Goal: Information Seeking & Learning: Learn about a topic

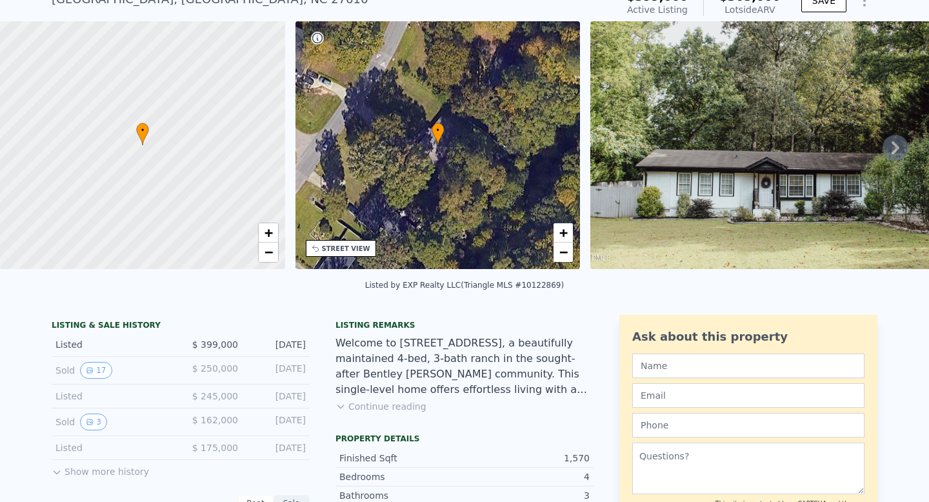
scroll to position [89, 0]
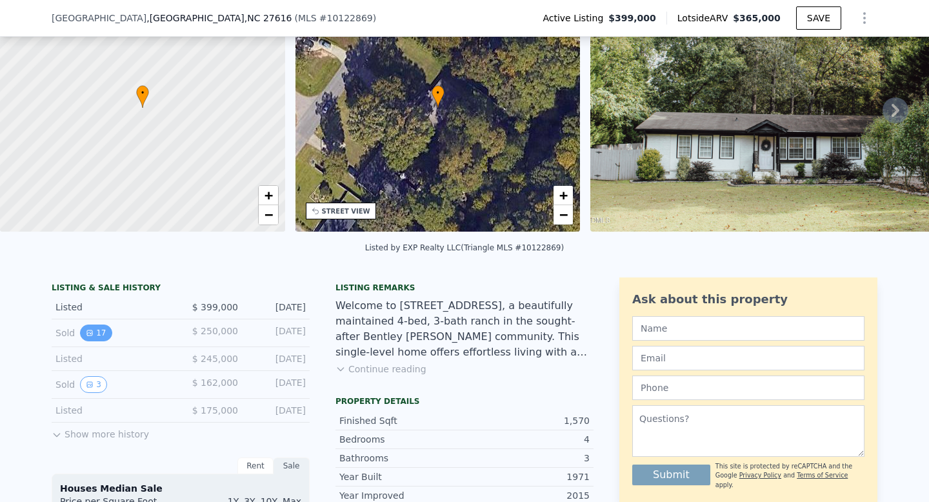
click at [96, 334] on button "17" at bounding box center [96, 333] width 32 height 17
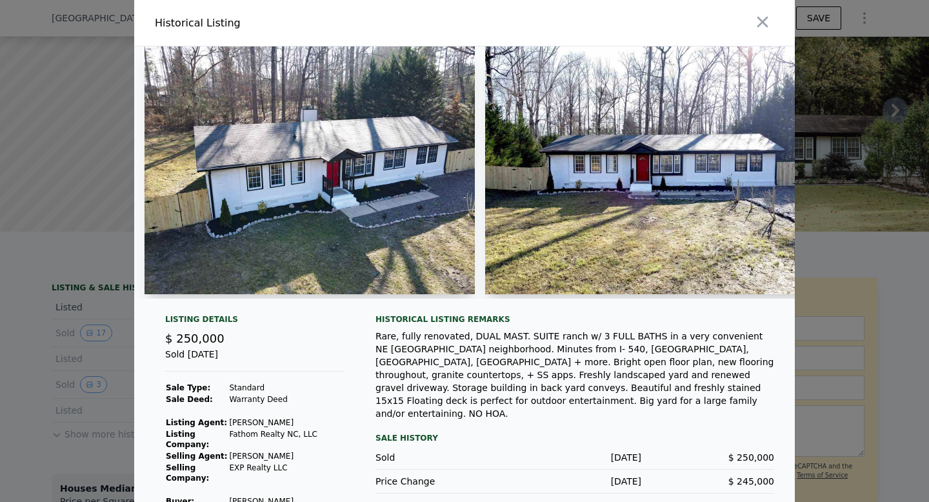
click at [446, 243] on img at bounding box center [310, 170] width 330 height 248
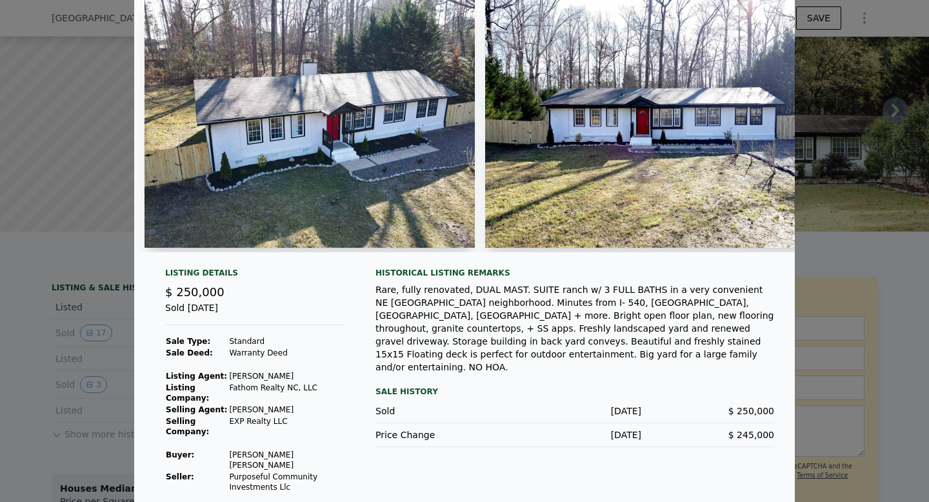
scroll to position [0, 0]
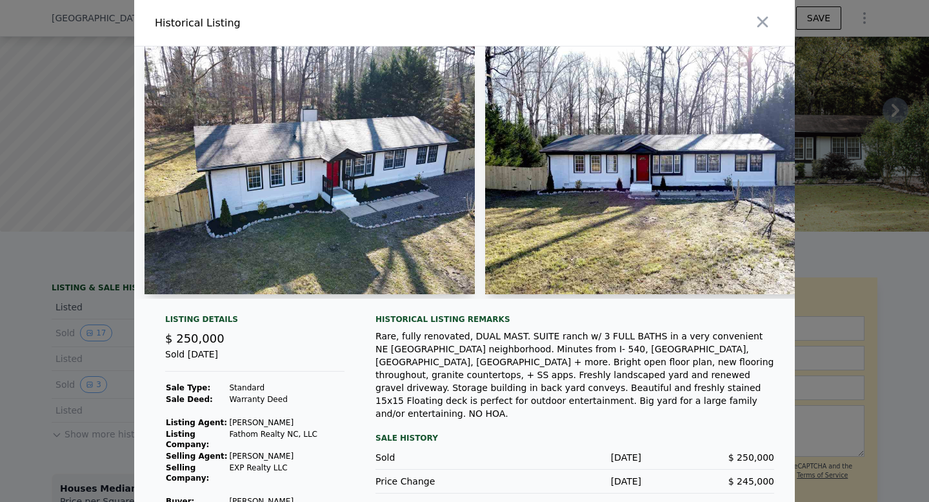
click at [774, 24] on div at bounding box center [632, 23] width 325 height 46
click at [766, 24] on icon "button" at bounding box center [763, 22] width 18 height 18
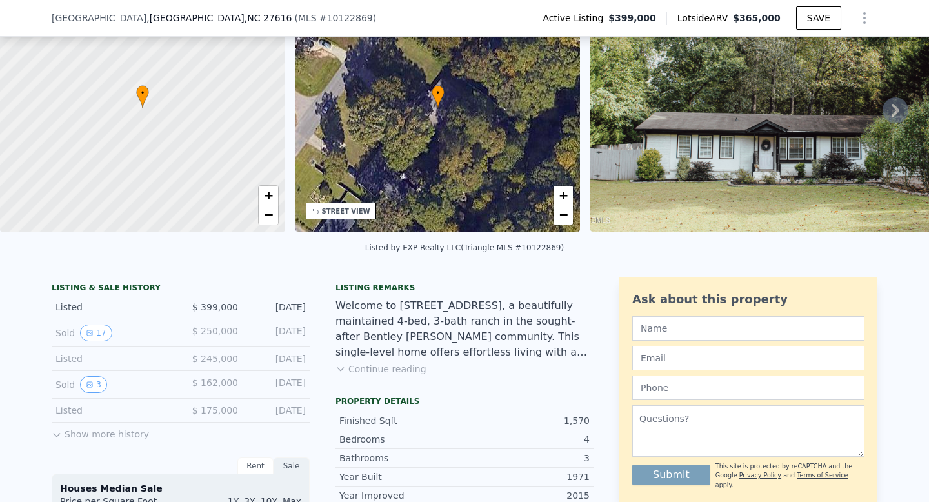
scroll to position [137, 0]
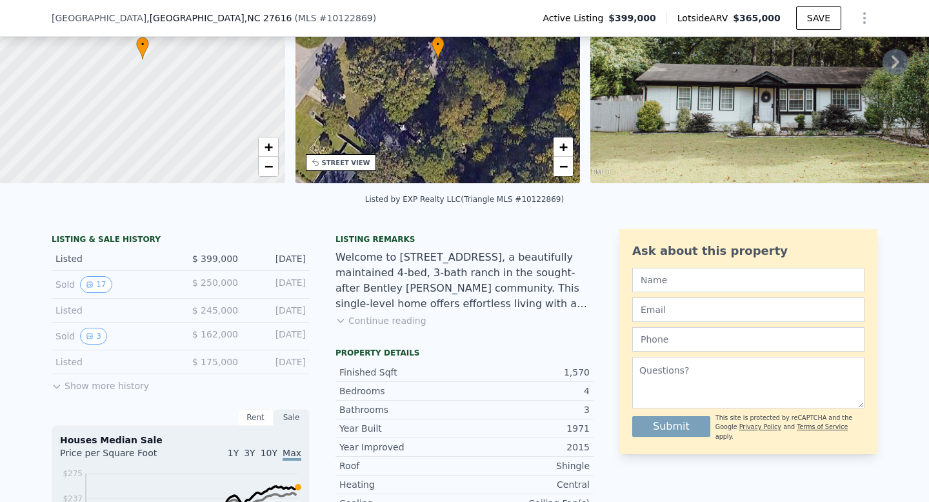
click at [88, 390] on button "Show more history" at bounding box center [100, 383] width 97 height 18
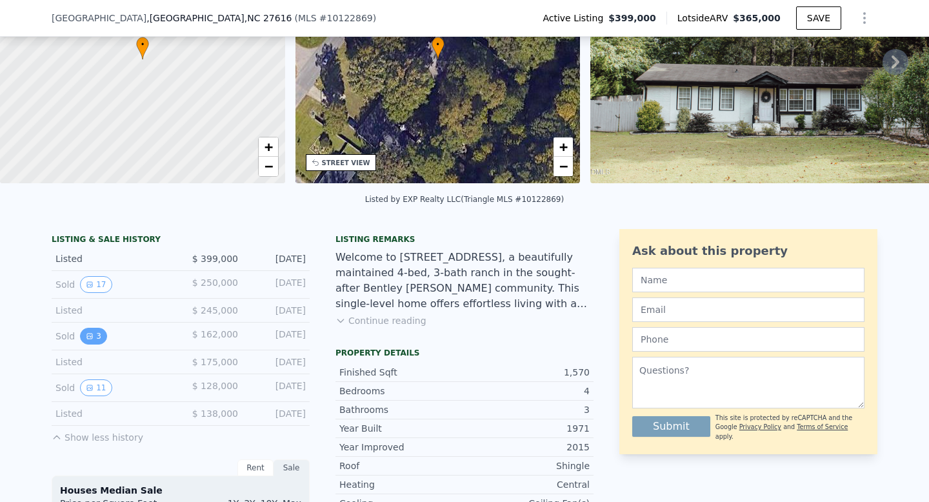
click at [97, 336] on button "3" at bounding box center [93, 336] width 27 height 17
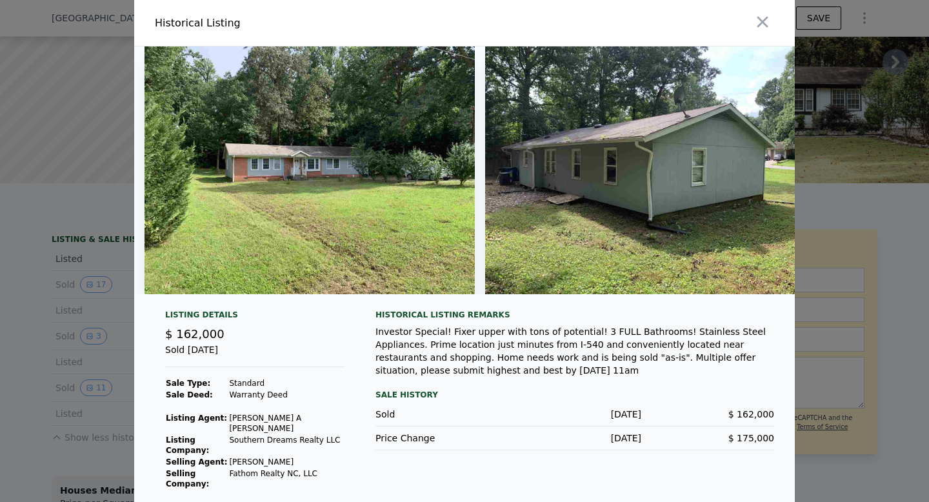
click at [474, 211] on img at bounding box center [310, 170] width 330 height 248
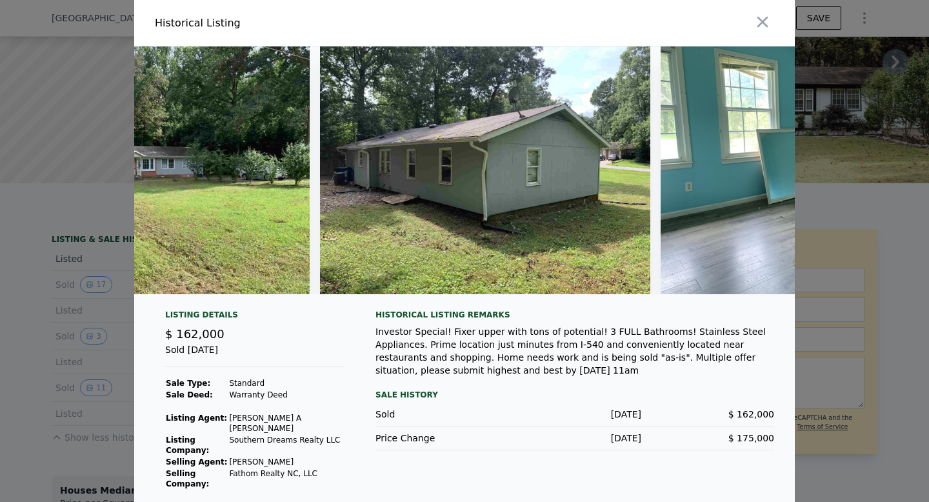
scroll to position [0, 382]
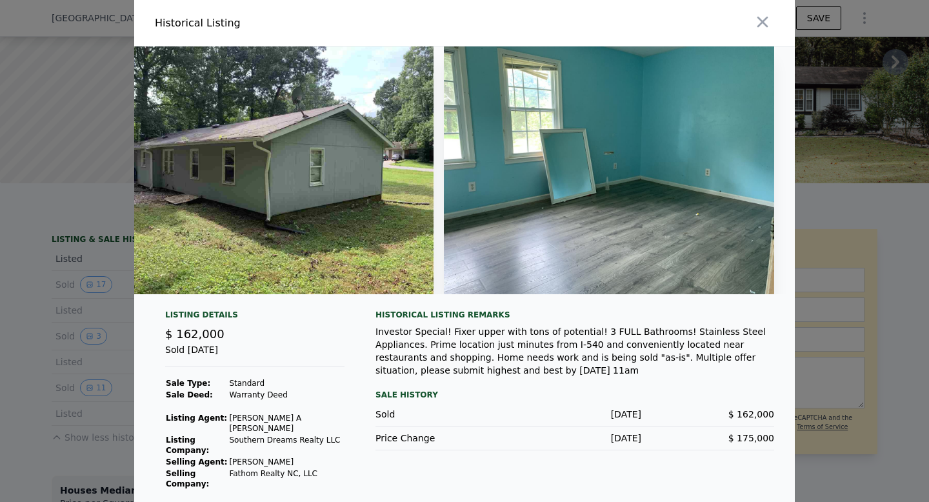
click at [658, 192] on img at bounding box center [609, 170] width 330 height 248
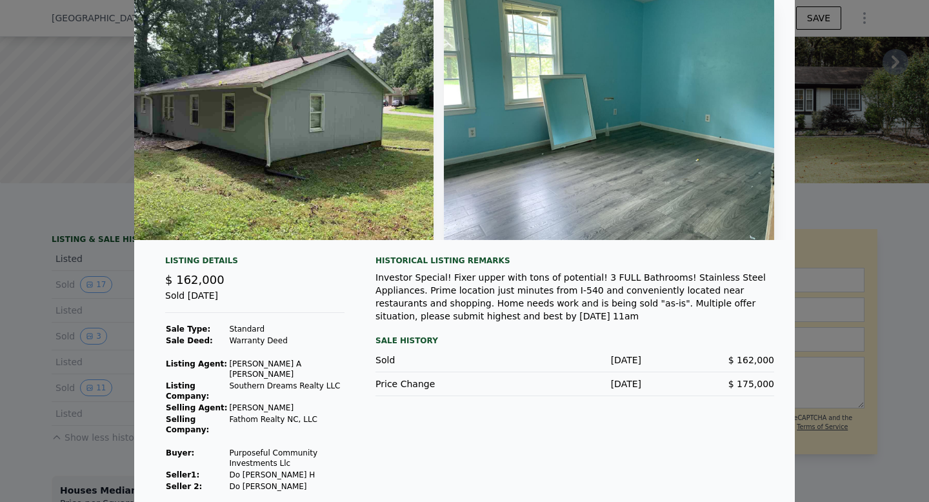
scroll to position [0, 0]
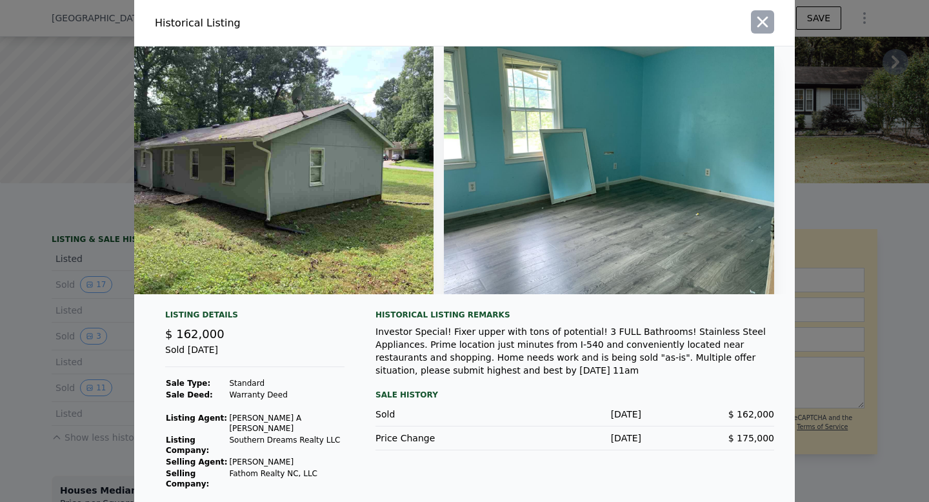
click at [763, 31] on button "button" at bounding box center [762, 21] width 23 height 23
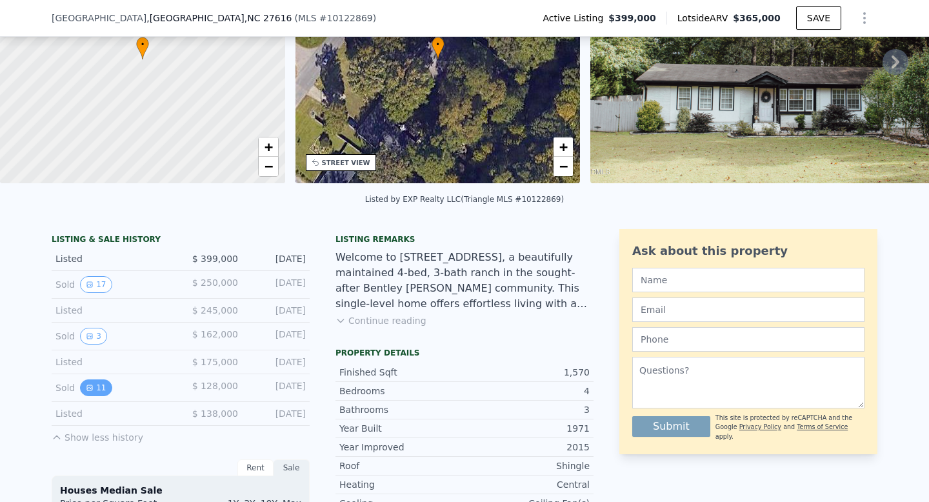
click at [108, 389] on button "11" at bounding box center [96, 387] width 32 height 17
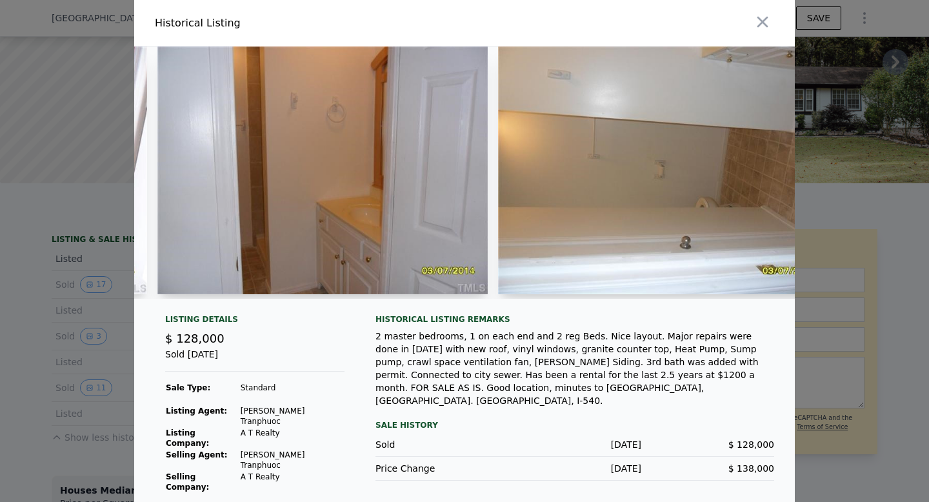
scroll to position [0, 2037]
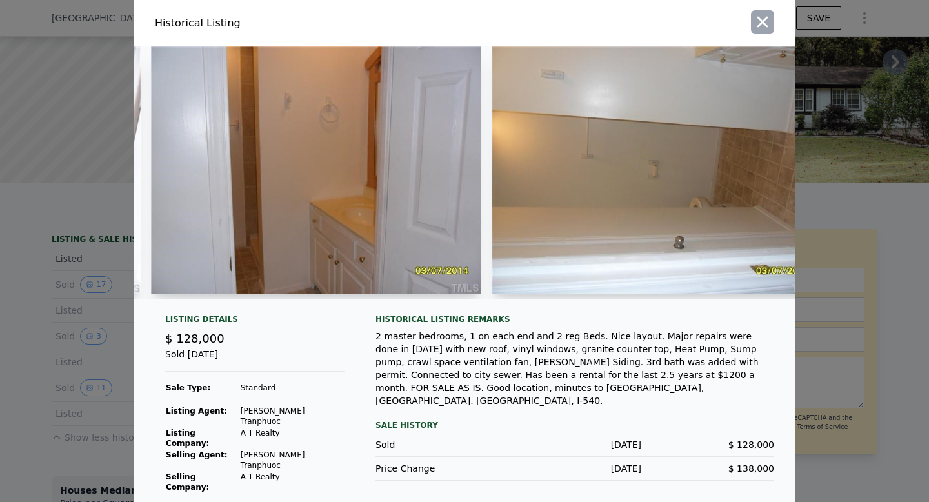
click at [766, 28] on icon "button" at bounding box center [762, 22] width 11 height 11
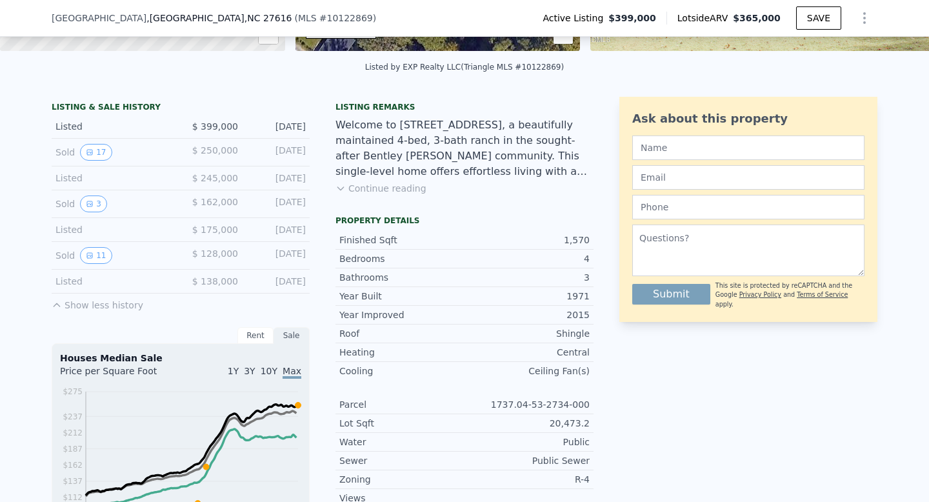
scroll to position [269, 0]
click at [386, 191] on button "Continue reading" at bounding box center [380, 189] width 91 height 13
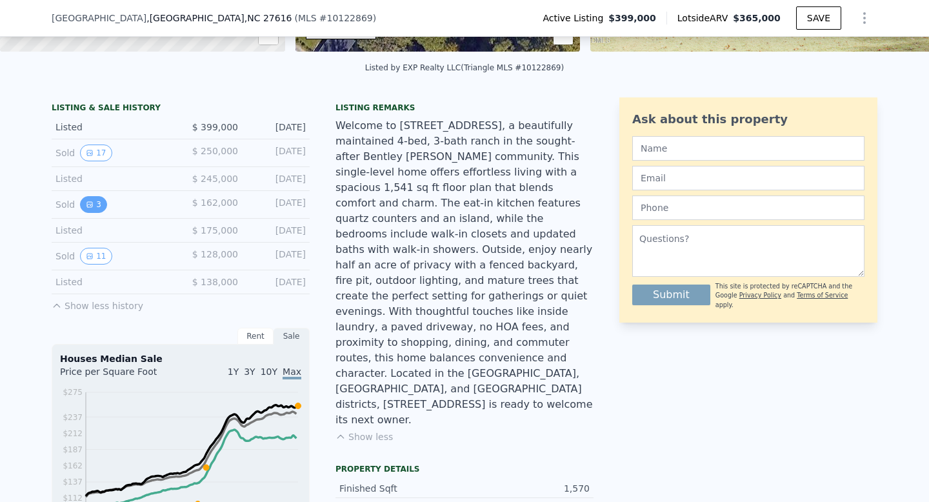
click at [99, 204] on button "3" at bounding box center [93, 204] width 27 height 17
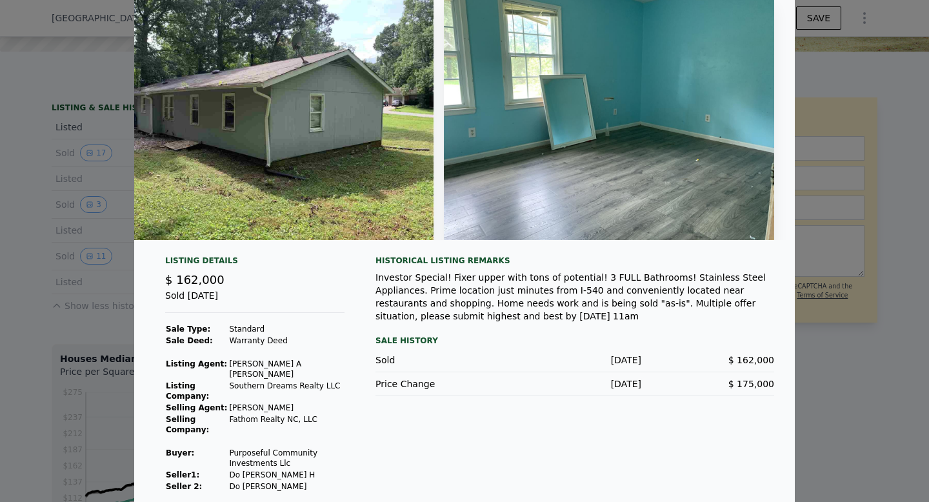
scroll to position [0, 0]
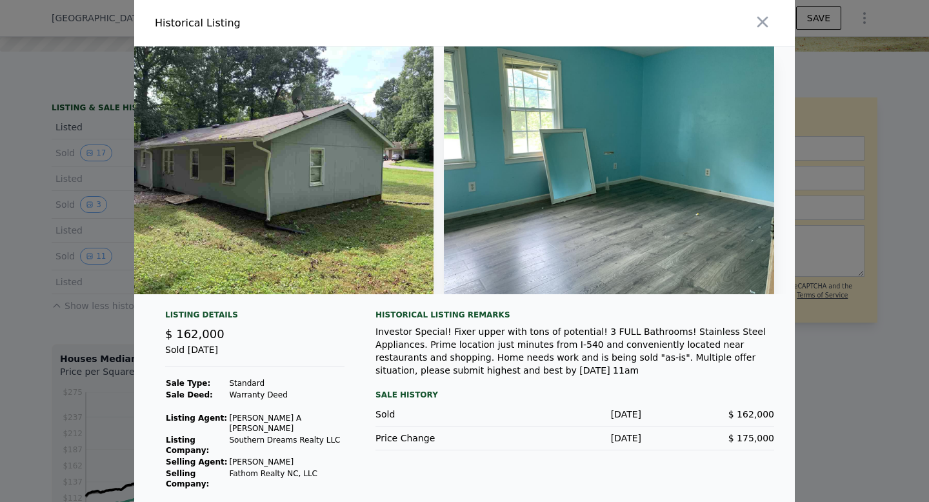
click at [775, 28] on div at bounding box center [632, 23] width 325 height 46
click at [768, 28] on icon "button" at bounding box center [763, 22] width 18 height 18
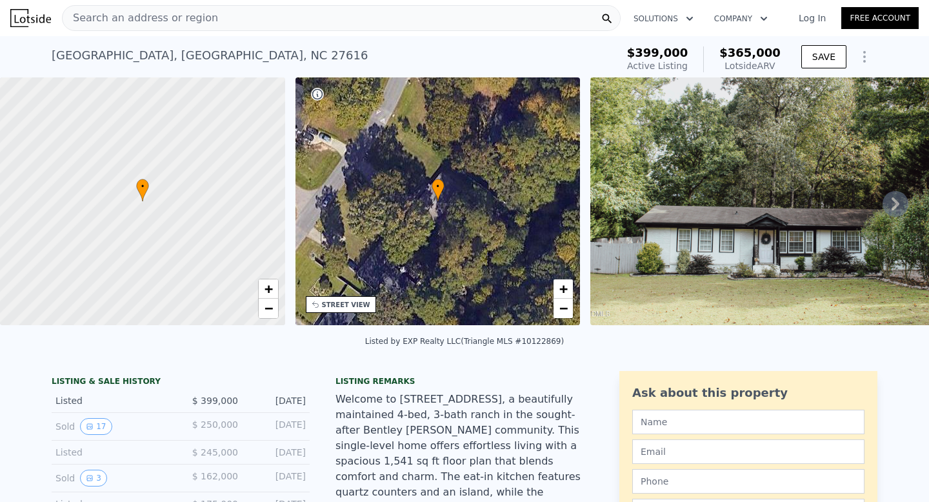
click at [691, 21] on icon "button" at bounding box center [689, 18] width 13 height 15
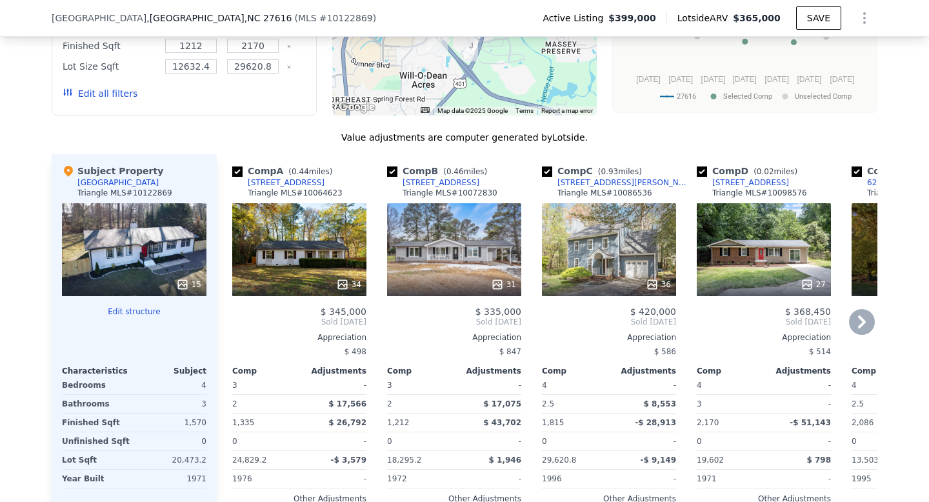
scroll to position [1528, 0]
click at [865, 308] on icon at bounding box center [862, 321] width 26 height 26
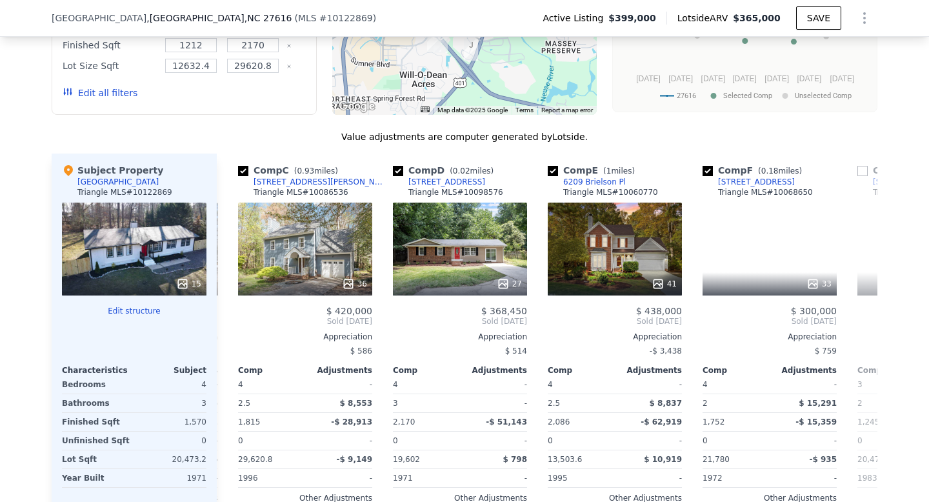
scroll to position [0, 310]
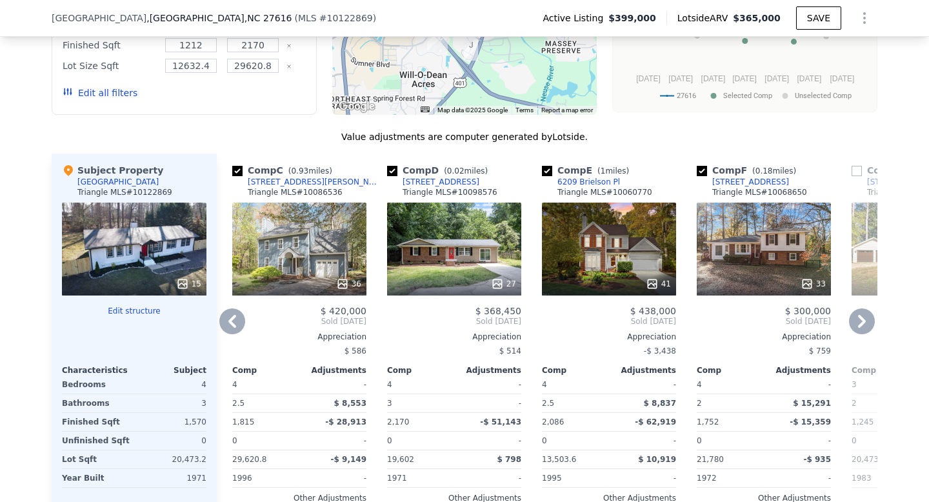
click at [865, 308] on icon at bounding box center [862, 321] width 26 height 26
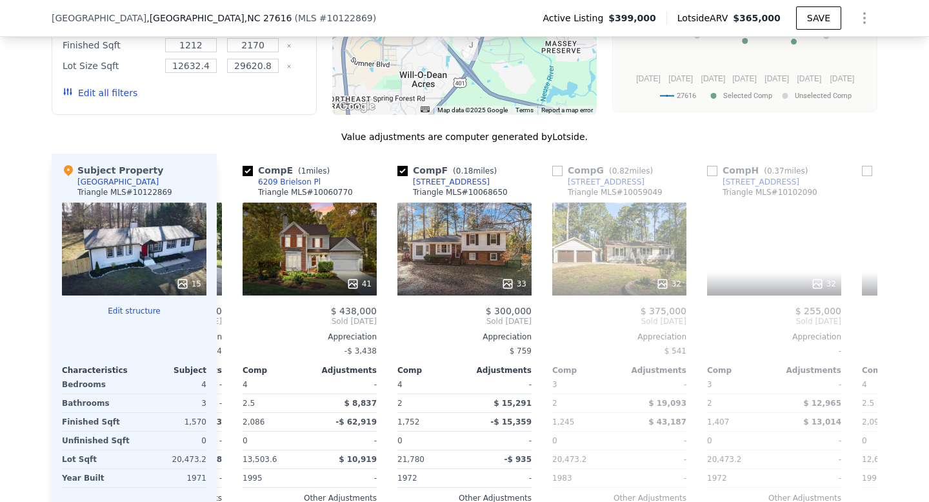
scroll to position [0, 619]
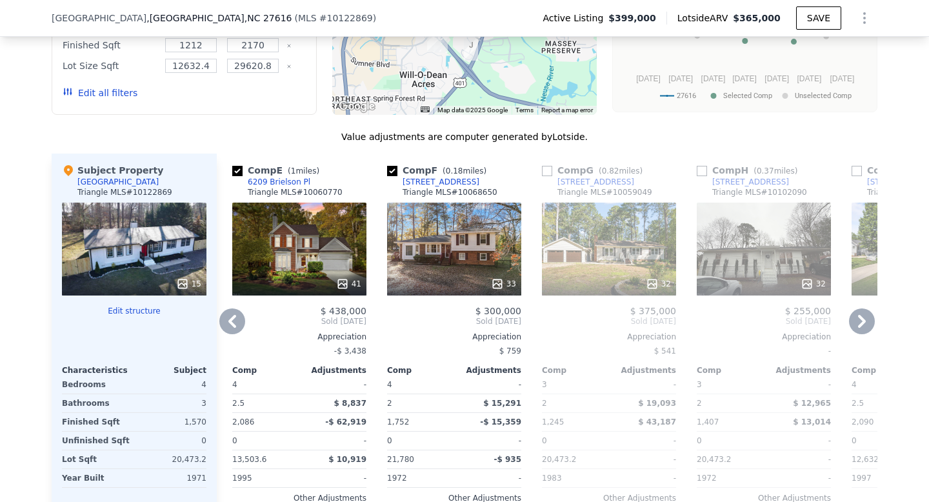
click at [865, 308] on icon at bounding box center [862, 321] width 26 height 26
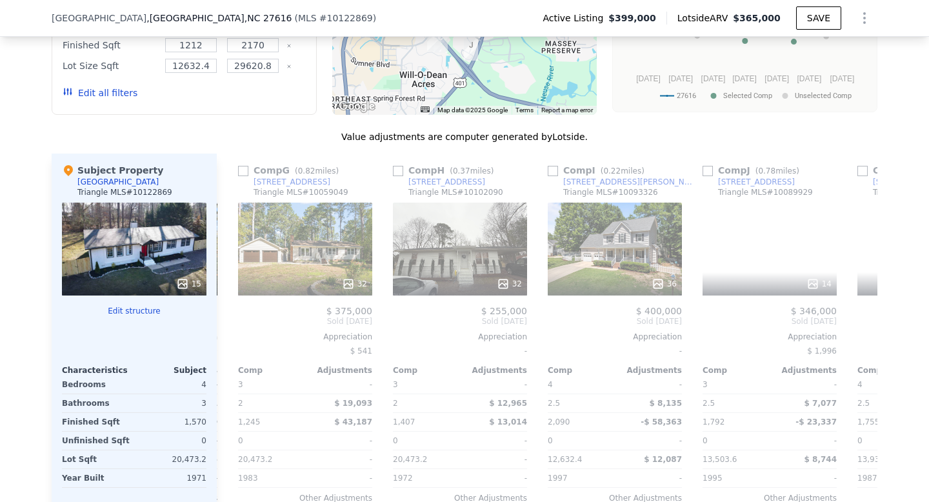
scroll to position [0, 929]
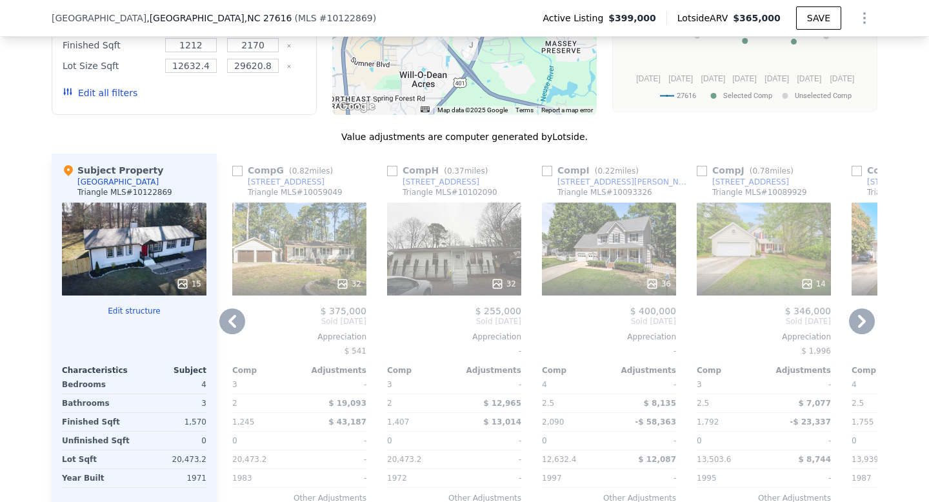
click at [865, 308] on icon at bounding box center [862, 321] width 26 height 26
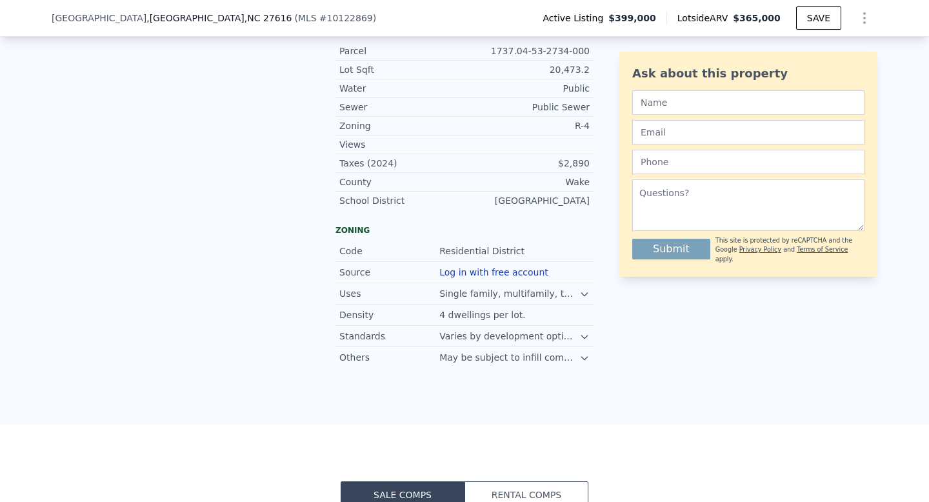
scroll to position [868, 0]
click at [522, 332] on div "Varies by development option and housing pattern." at bounding box center [509, 338] width 140 height 13
click at [590, 328] on div "Standards Varies by development option and housing pattern." at bounding box center [464, 338] width 258 height 21
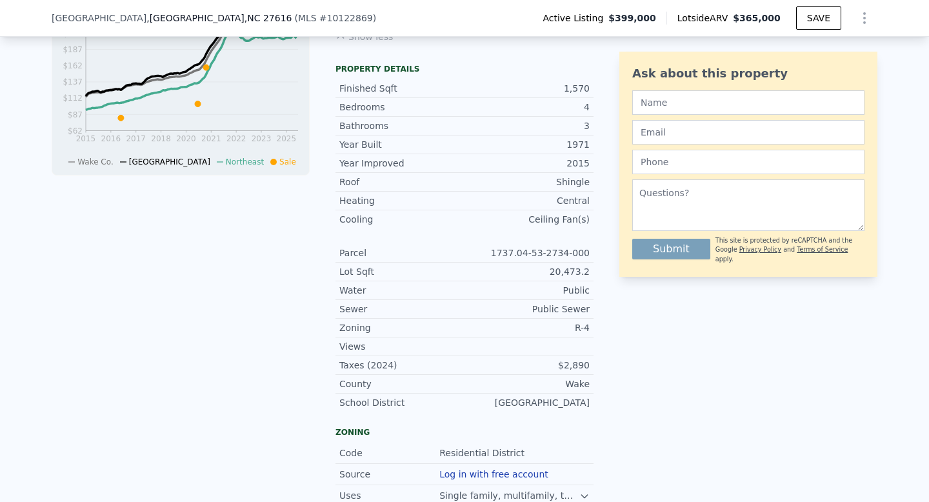
scroll to position [660, 0]
